Goal: Task Accomplishment & Management: Manage account settings

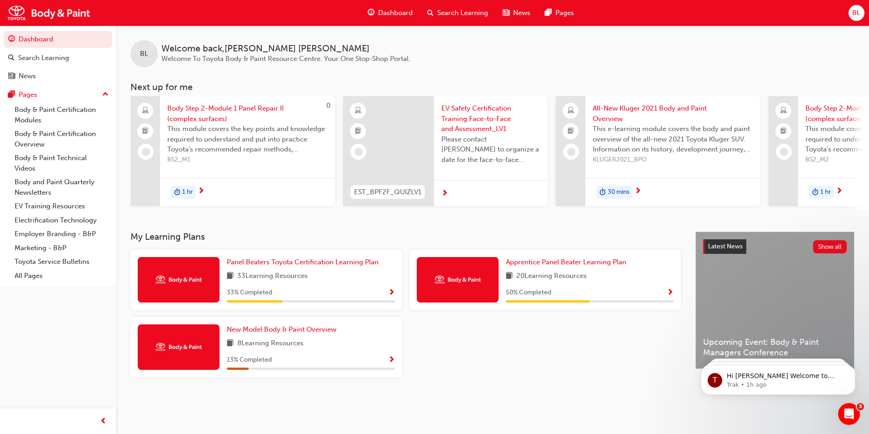
click at [824, 64] on div "BL Welcome back , Benjamin Lucero Welcome To Toyota Body & Paint Resource Centr…" at bounding box center [492, 46] width 753 height 42
click at [850, 14] on div "BL" at bounding box center [857, 13] width 16 height 16
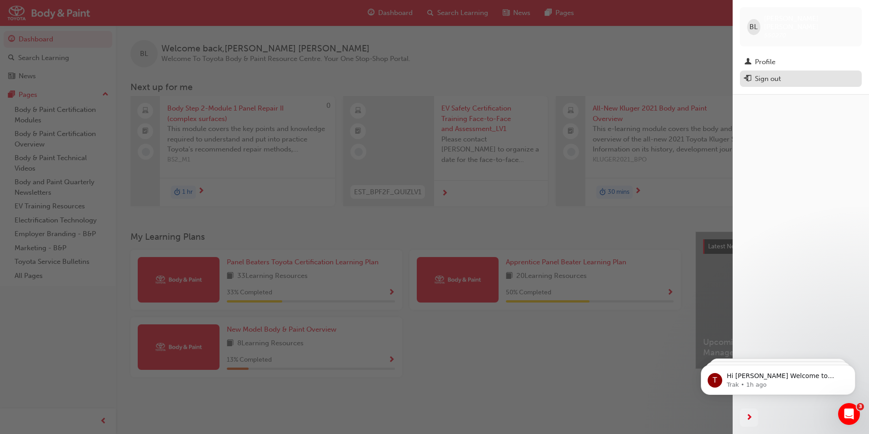
click at [787, 73] on div "Sign out" at bounding box center [801, 78] width 113 height 11
